Goal: Find specific page/section: Find specific page/section

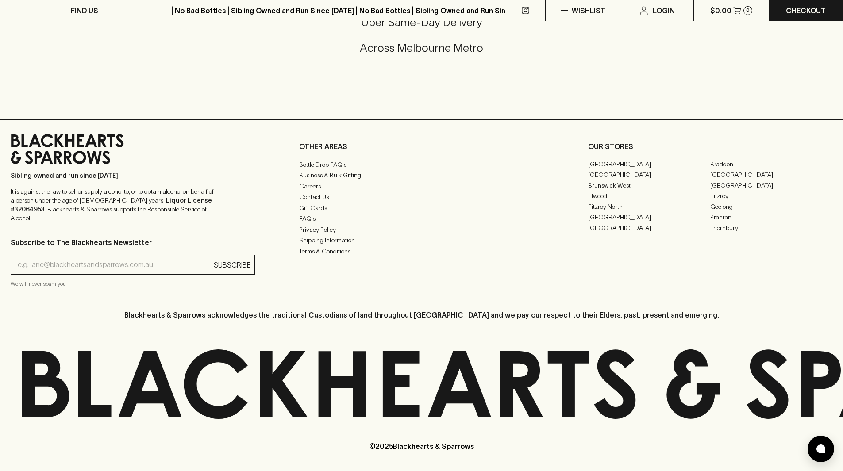
scroll to position [2148, 0]
click at [309, 191] on link "Careers" at bounding box center [421, 186] width 244 height 11
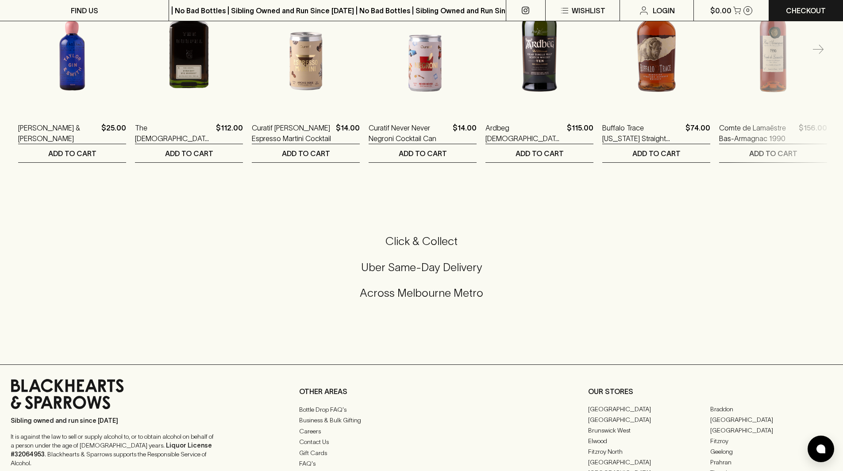
scroll to position [1855, 0]
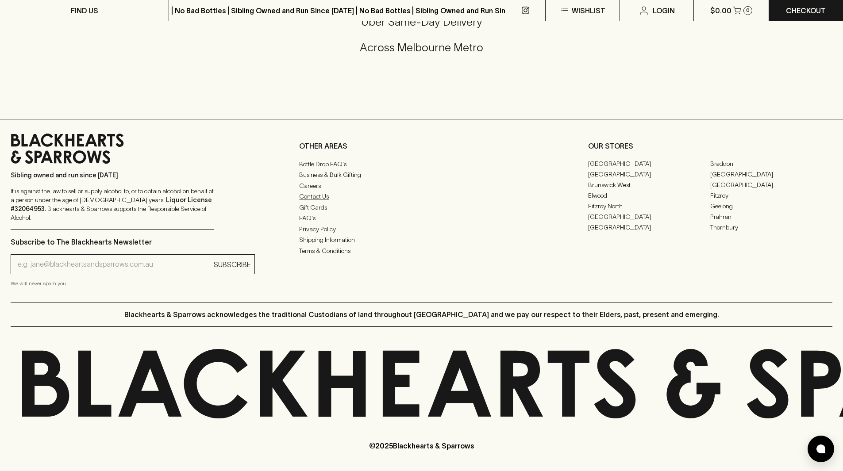
click at [324, 202] on link "Contact Us" at bounding box center [421, 196] width 244 height 11
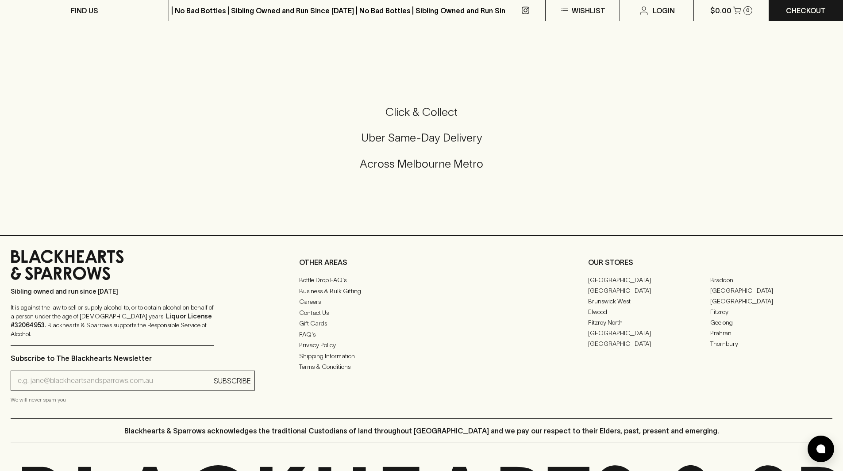
scroll to position [385, 0]
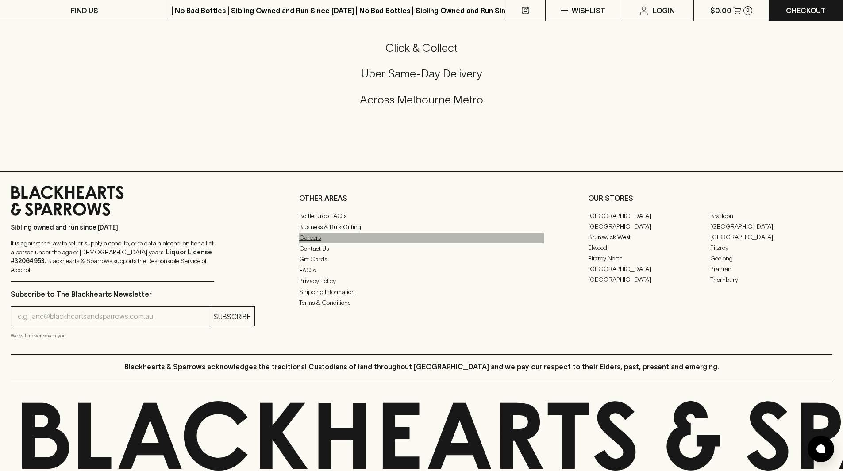
click at [311, 240] on link "Careers" at bounding box center [421, 238] width 244 height 11
